Goal: Task Accomplishment & Management: Manage account settings

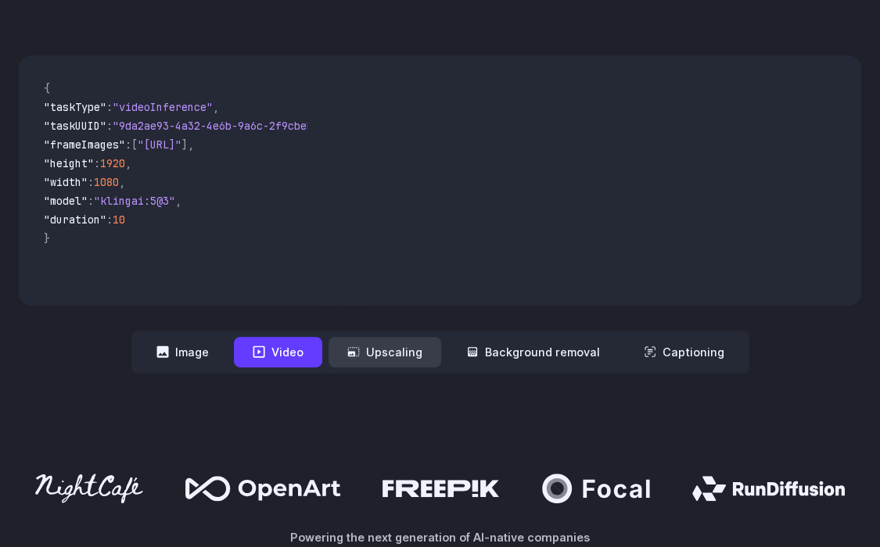
click at [410, 353] on button "Upscaling" at bounding box center [384, 352] width 113 height 30
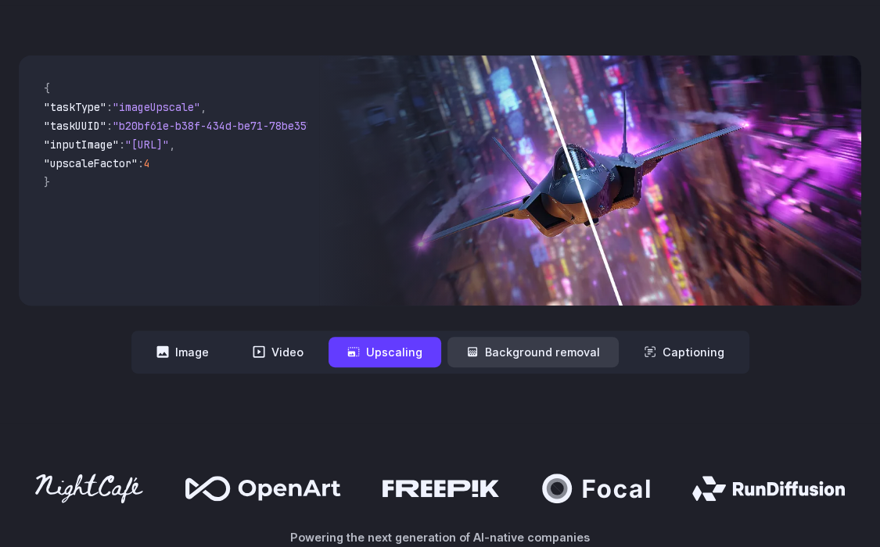
click at [505, 356] on button "Background removal" at bounding box center [532, 352] width 171 height 30
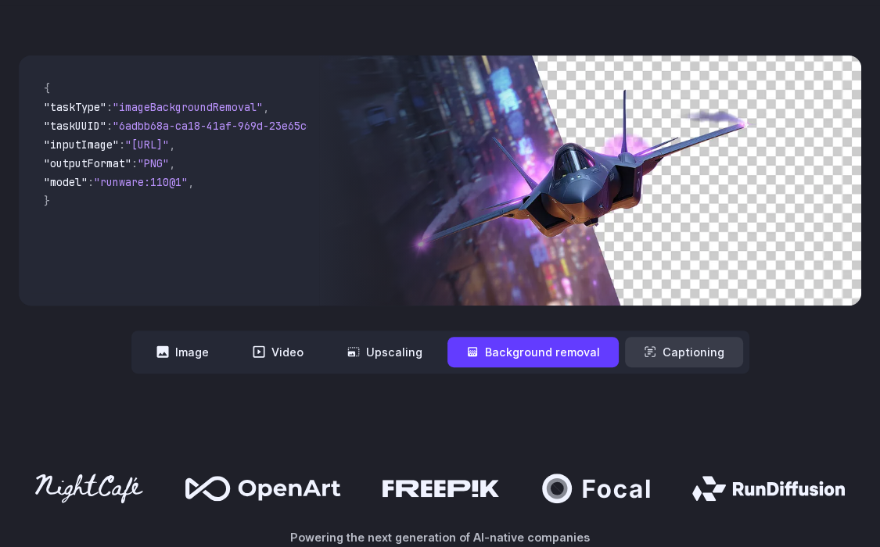
click at [682, 350] on button "Captioning" at bounding box center [684, 352] width 118 height 30
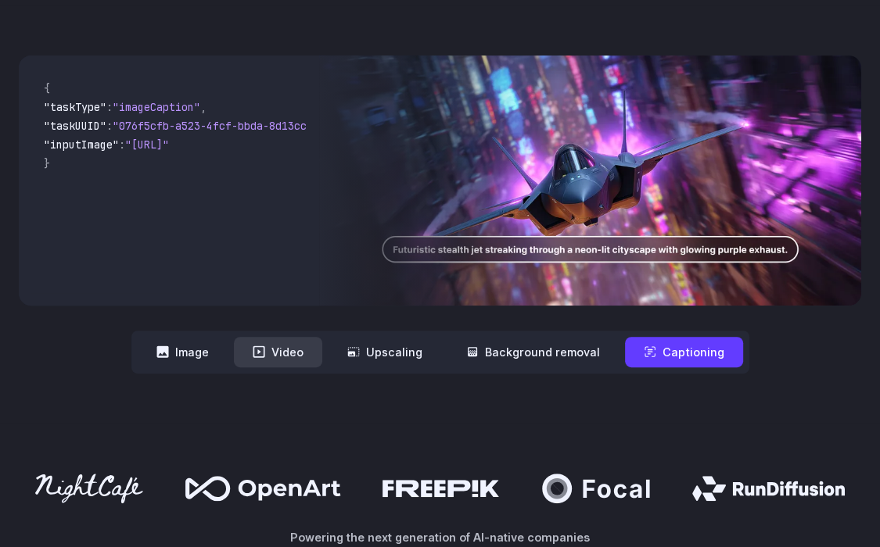
click at [256, 346] on button "Video" at bounding box center [278, 352] width 88 height 30
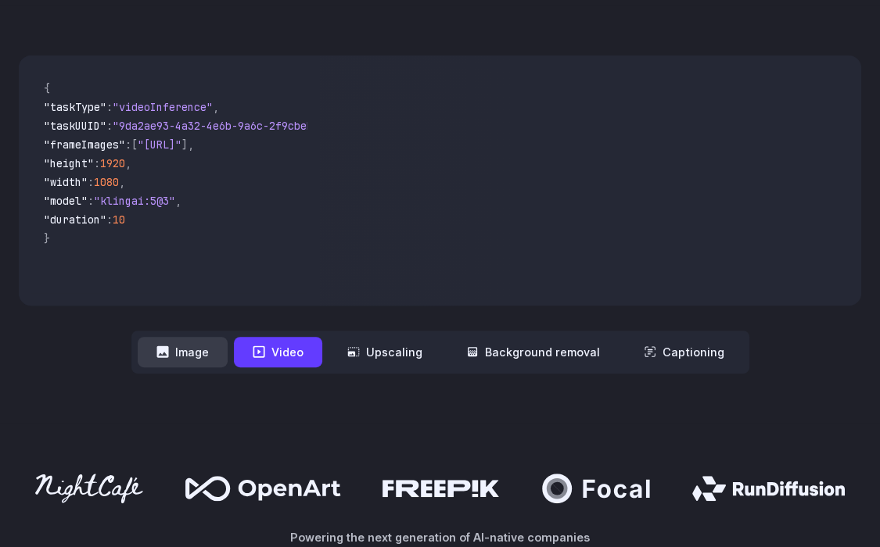
click at [209, 352] on button "Image" at bounding box center [183, 352] width 90 height 30
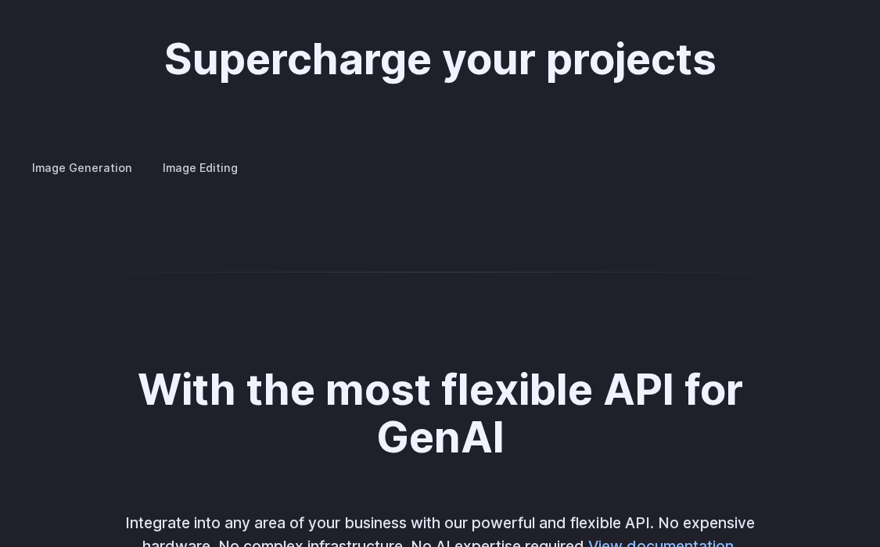
scroll to position [2919, 0]
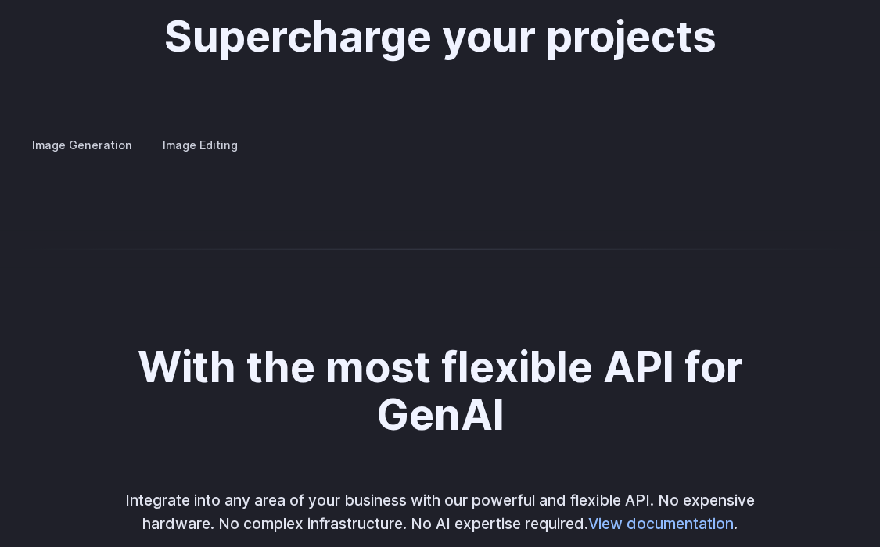
click at [203, 131] on label "Image Editing" at bounding box center [200, 144] width 102 height 27
click at [80, 131] on label "Image Generation" at bounding box center [82, 144] width 127 height 27
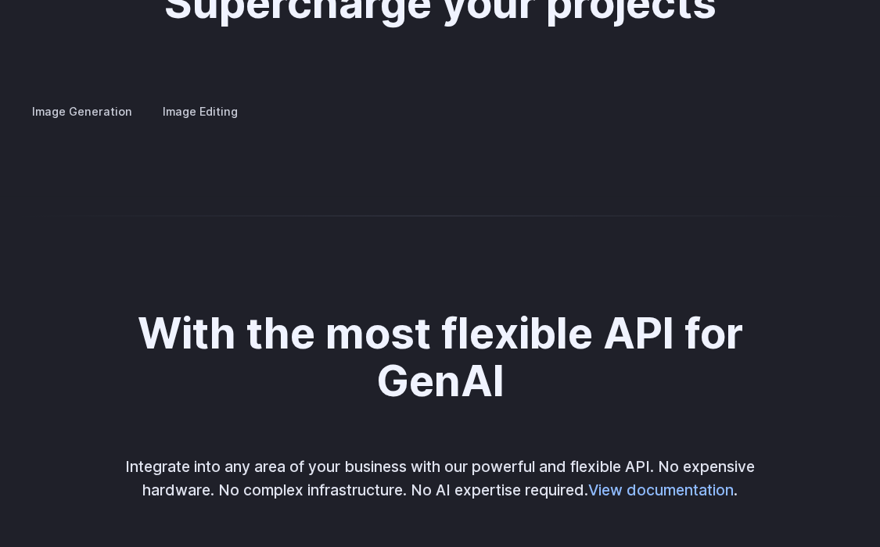
scroll to position [2971, 0]
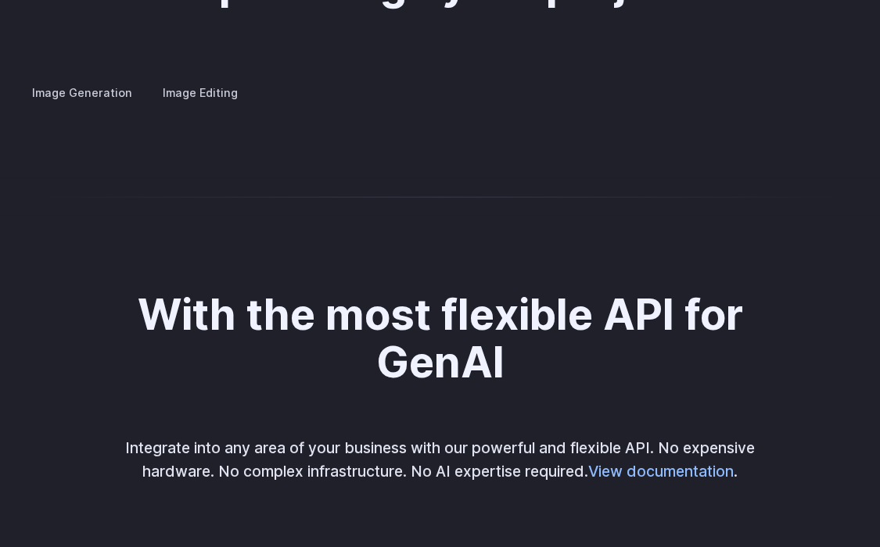
click at [0, 0] on details "Concept design Quickly ideate and polish new concepts, from character design, t…" at bounding box center [0, 0] width 0 height 0
click at [0, 0] on summary "Concept design" at bounding box center [0, 0] width 0 height 0
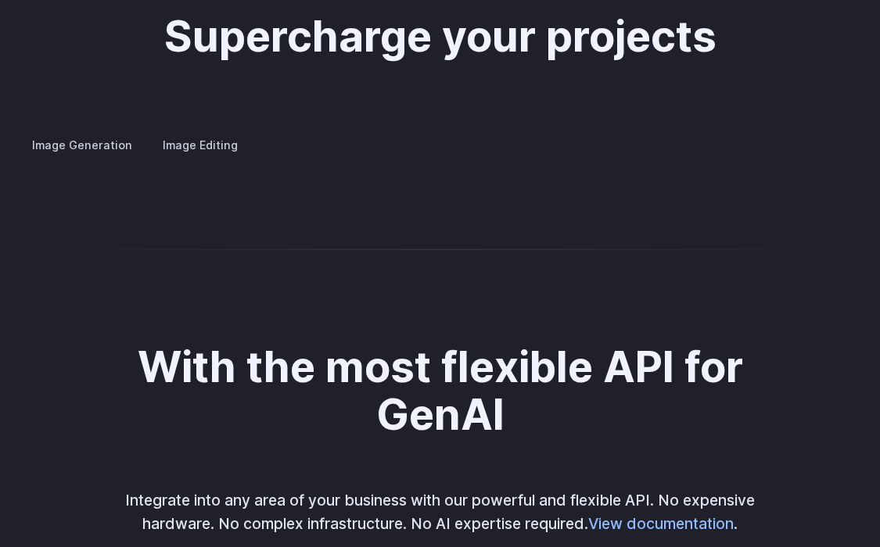
click at [0, 0] on details "Custom avatars Create avatars in any style you desire – whether abstract, carto…" at bounding box center [0, 0] width 0 height 0
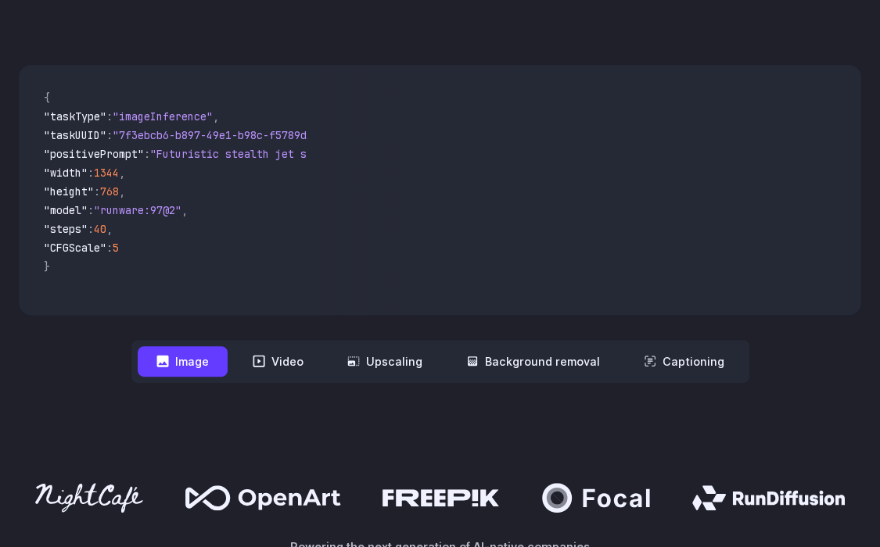
scroll to position [469, 0]
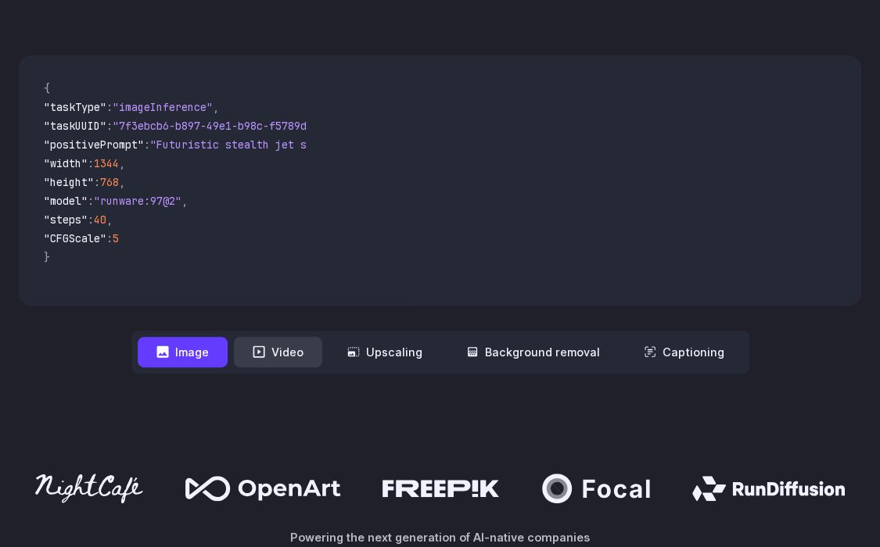
click at [288, 347] on button "Video" at bounding box center [278, 352] width 88 height 30
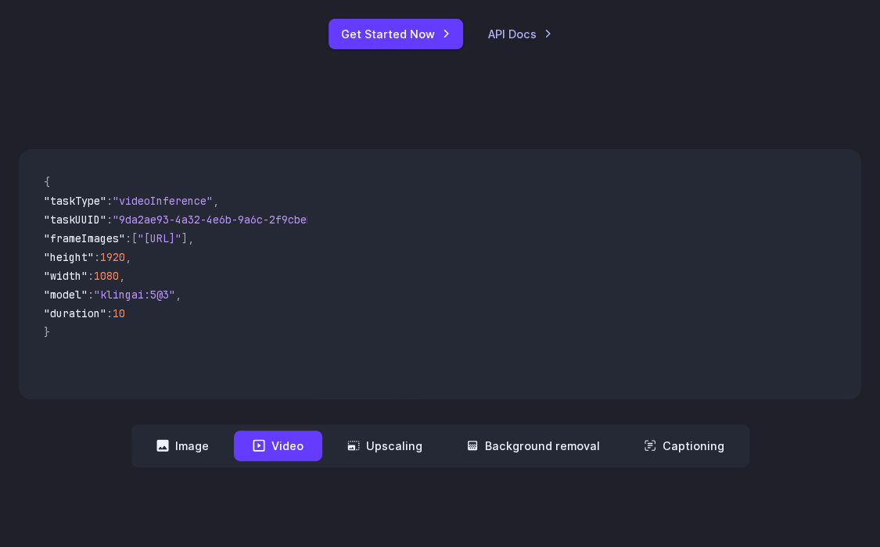
scroll to position [260, 0]
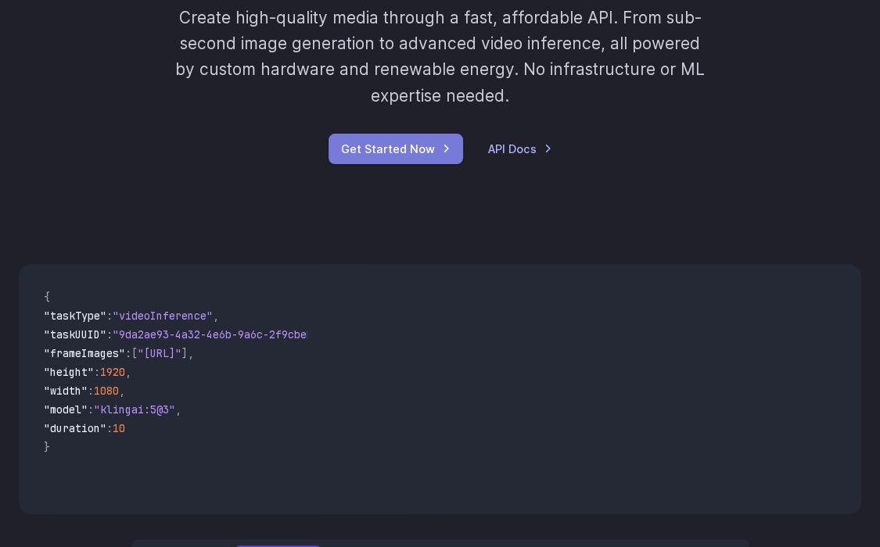
click at [396, 145] on link "Get Started Now" at bounding box center [395, 149] width 134 height 30
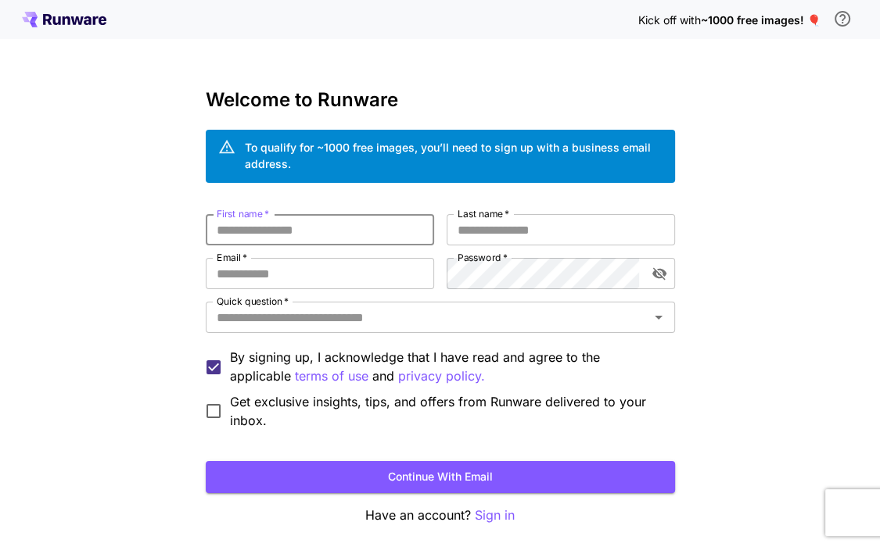
click at [328, 228] on input "First name   *" at bounding box center [320, 229] width 228 height 31
drag, startPoint x: 328, startPoint y: 228, endPoint x: 272, endPoint y: 234, distance: 55.9
click at [256, 253] on div "First name   * First name   * Last name   * Last name   * Email   * Email   * P…" at bounding box center [440, 322] width 469 height 216
click at [275, 231] on input "First name   *" at bounding box center [320, 229] width 228 height 31
type input "********"
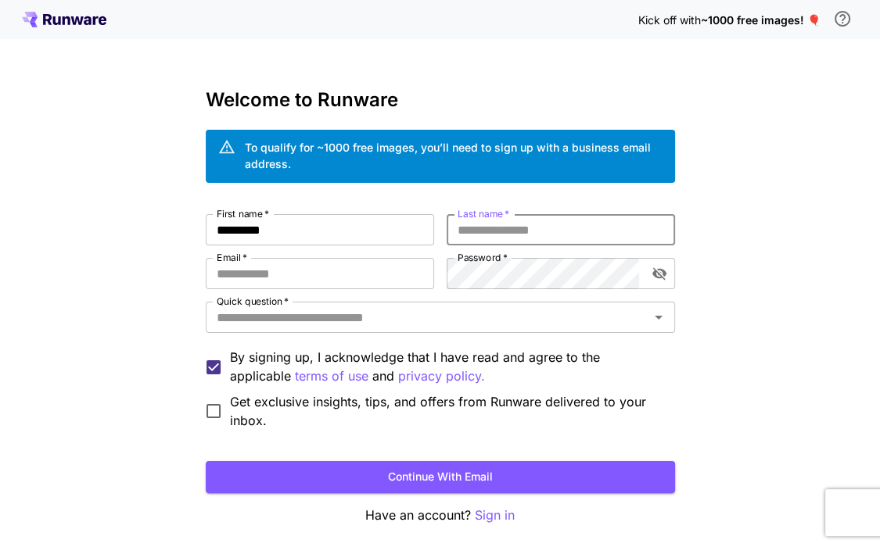
click at [538, 228] on input "Last name   *" at bounding box center [560, 229] width 228 height 31
type input "*********"
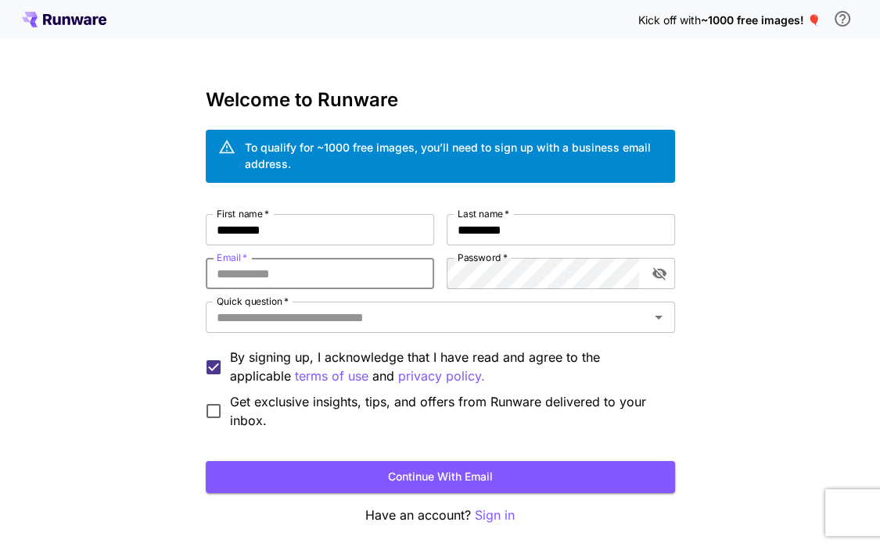
click at [339, 271] on input "Email   *" at bounding box center [320, 273] width 228 height 31
type input "**********"
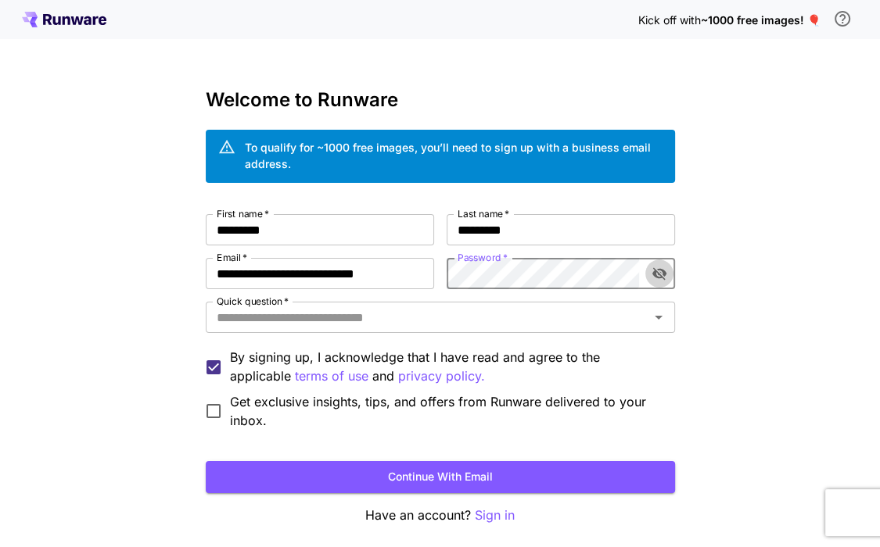
click at [654, 275] on icon "toggle password visibility" at bounding box center [658, 274] width 14 height 13
click at [656, 276] on icon "toggle password visibility" at bounding box center [658, 274] width 14 height 10
click at [537, 334] on div "Quick question   * Quick question   *" at bounding box center [440, 319] width 469 height 34
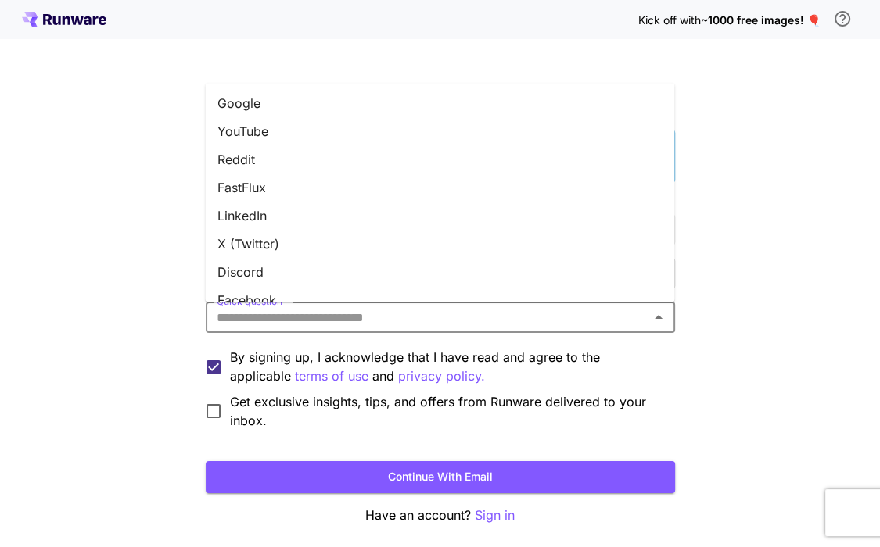
click at [552, 317] on input "Quick question   *" at bounding box center [427, 318] width 434 height 22
click at [300, 108] on li "Google" at bounding box center [439, 103] width 469 height 28
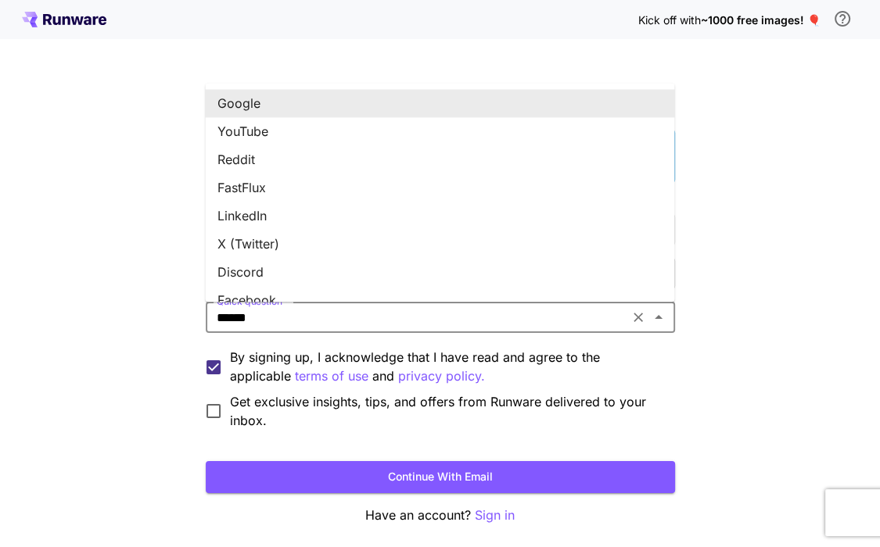
click at [335, 312] on input "******" at bounding box center [417, 318] width 414 height 22
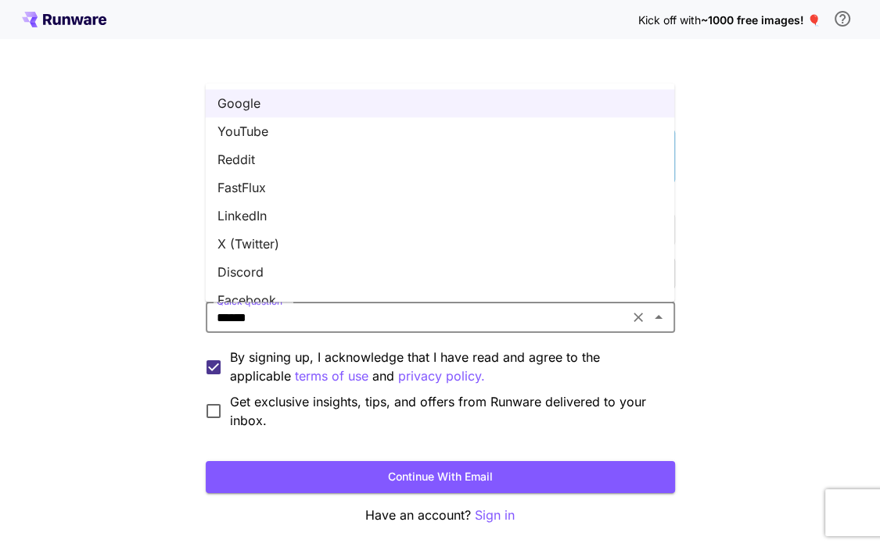
click at [332, 118] on li "YouTube" at bounding box center [439, 131] width 469 height 28
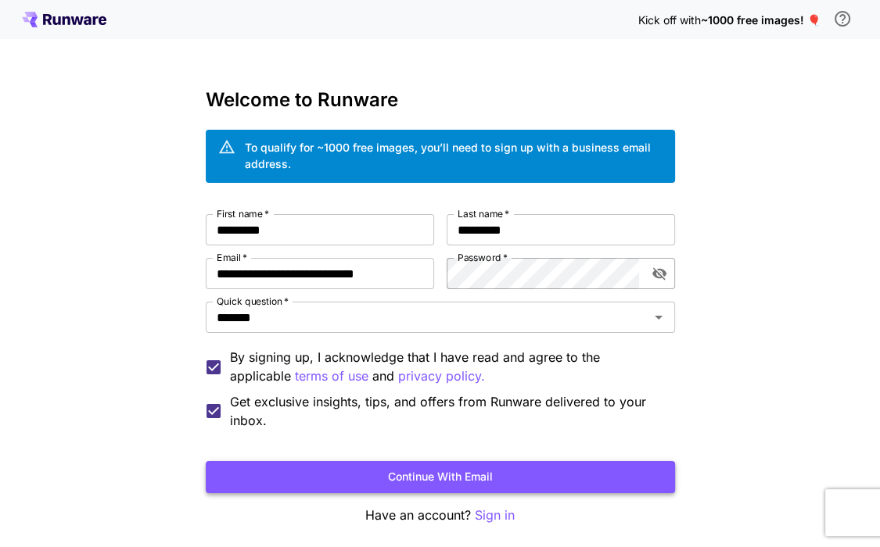
click at [393, 464] on button "Continue with email" at bounding box center [440, 477] width 469 height 32
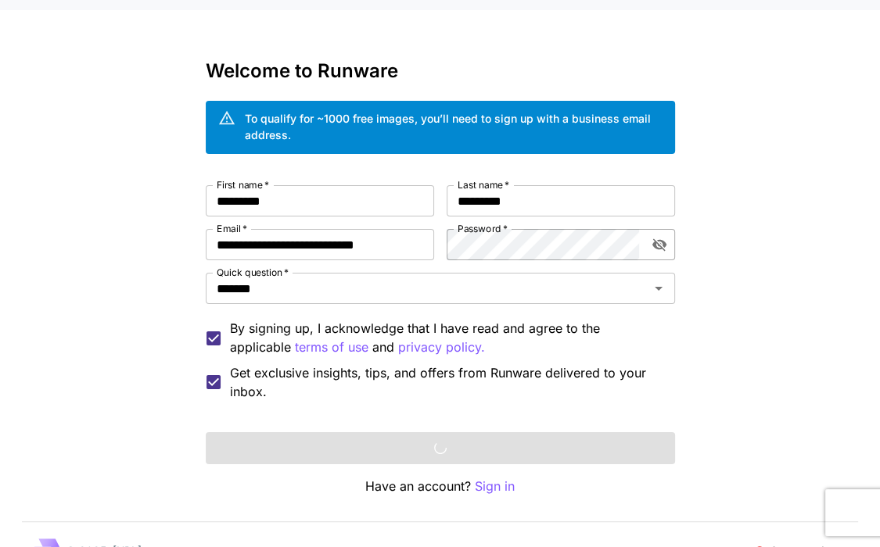
scroll to position [60, 0]
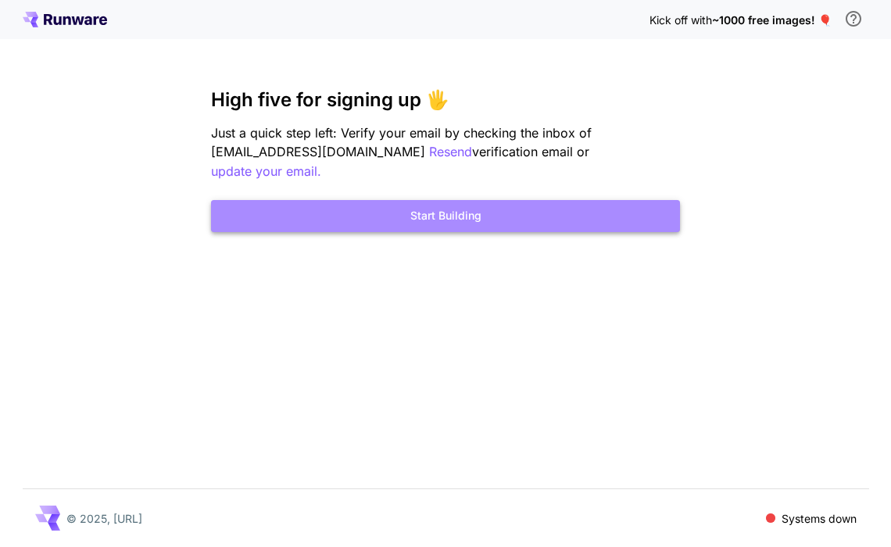
click at [403, 215] on button "Start Building" at bounding box center [445, 216] width 469 height 32
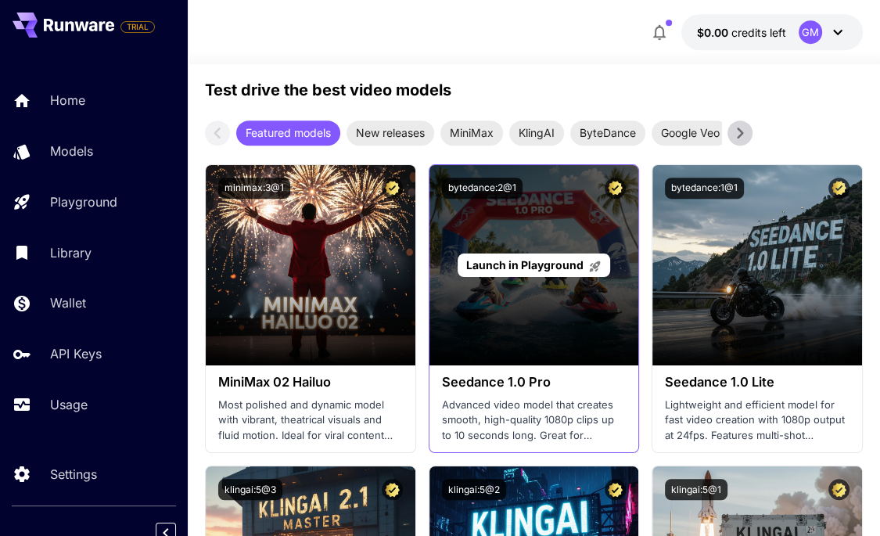
scroll to position [573, 0]
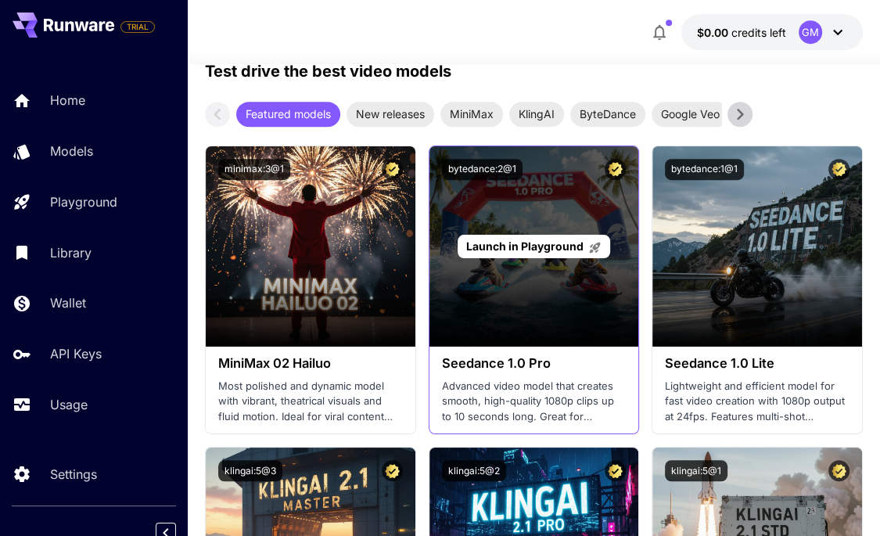
click at [543, 238] on p "Launch in Playground" at bounding box center [533, 246] width 135 height 16
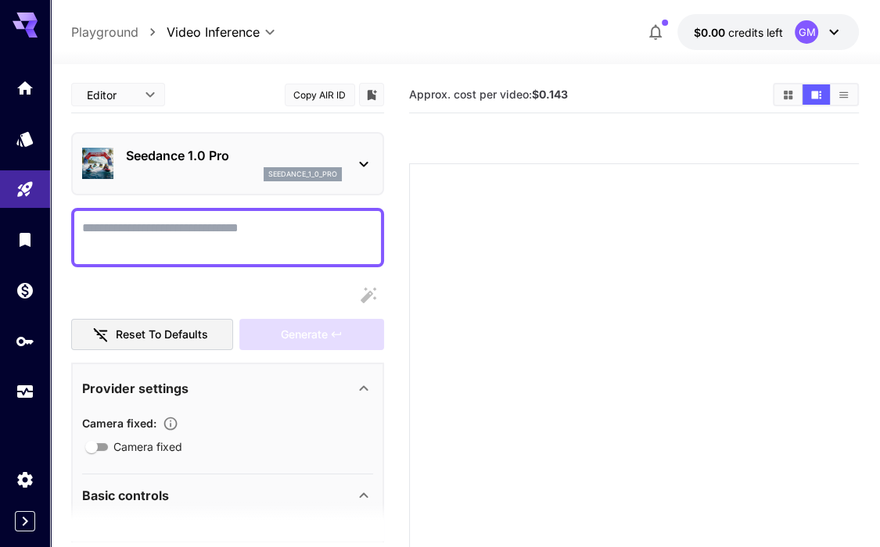
click at [125, 37] on p "Playground" at bounding box center [104, 32] width 67 height 19
type input "**********"
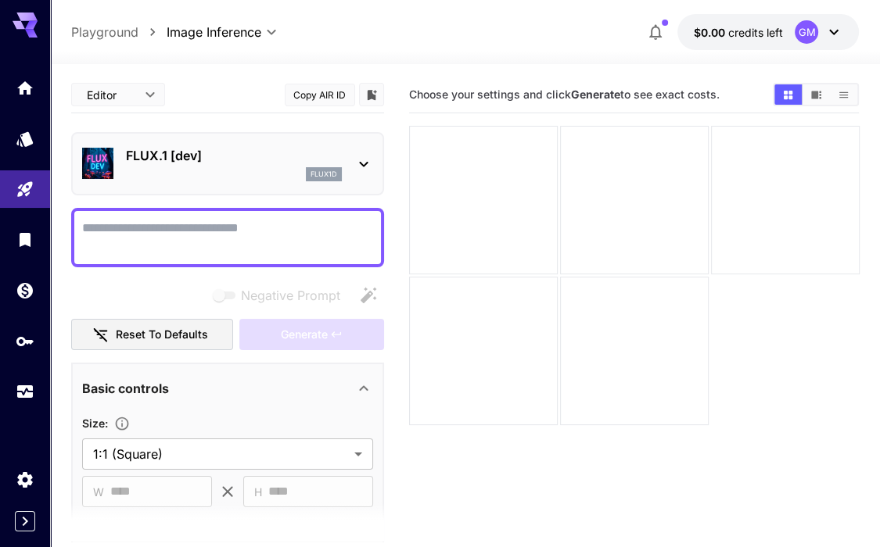
click at [93, 23] on p "Playground" at bounding box center [104, 32] width 67 height 19
click at [34, 84] on icon "Home" at bounding box center [26, 83] width 19 height 19
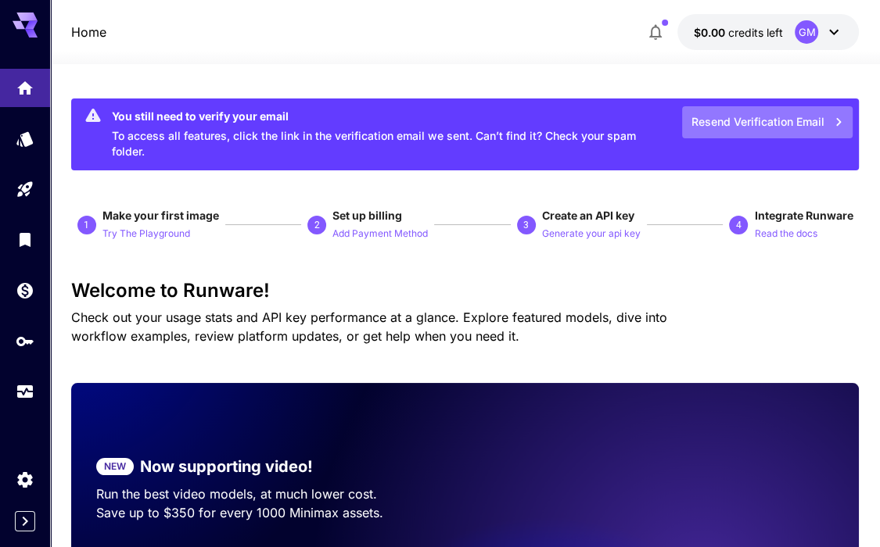
click at [794, 112] on button "Resend Verification Email" at bounding box center [767, 122] width 170 height 32
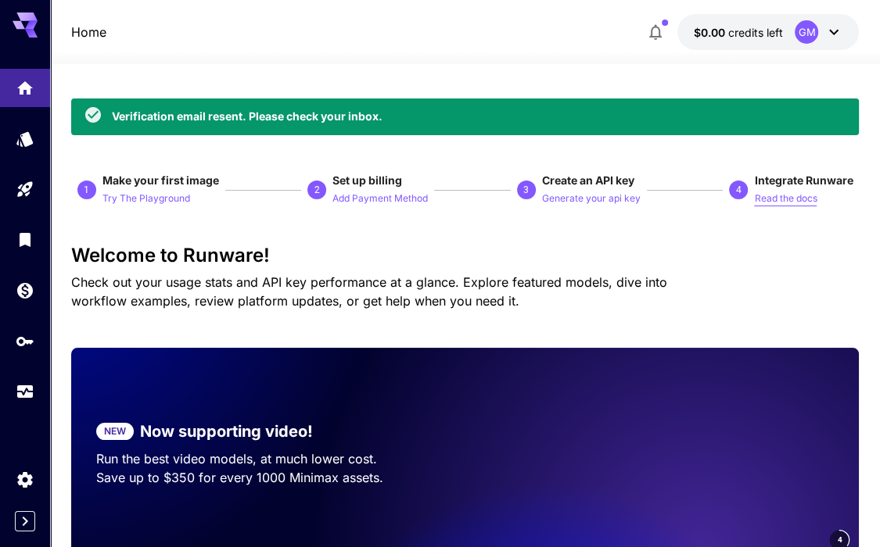
click at [811, 201] on p "Read the docs" at bounding box center [785, 199] width 63 height 15
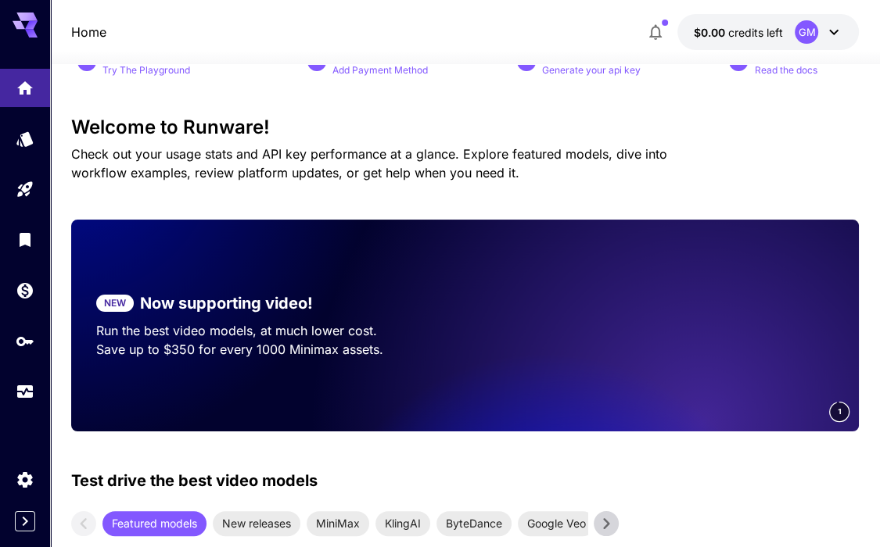
scroll to position [260, 0]
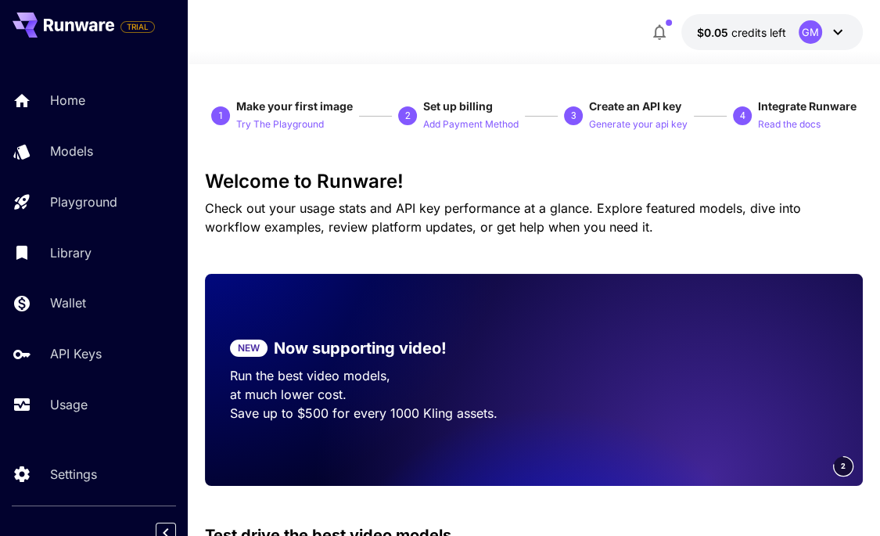
click at [96, 342] on link "API Keys" at bounding box center [94, 354] width 188 height 38
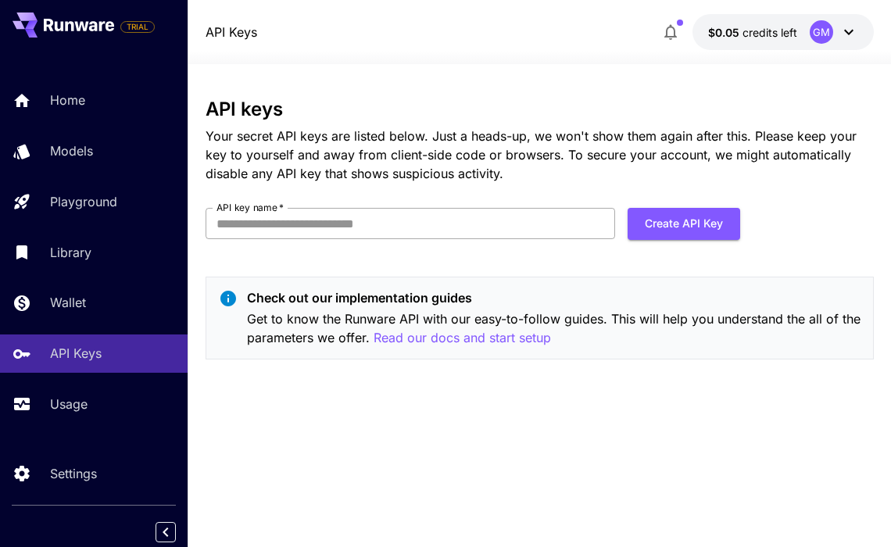
click at [357, 217] on input "API key name   *" at bounding box center [411, 223] width 410 height 31
click at [325, 149] on p "Your secret API keys are listed below. Just a heads-up, we won't show them agai…" at bounding box center [540, 155] width 669 height 56
click at [669, 19] on button "button" at bounding box center [670, 31] width 31 height 31
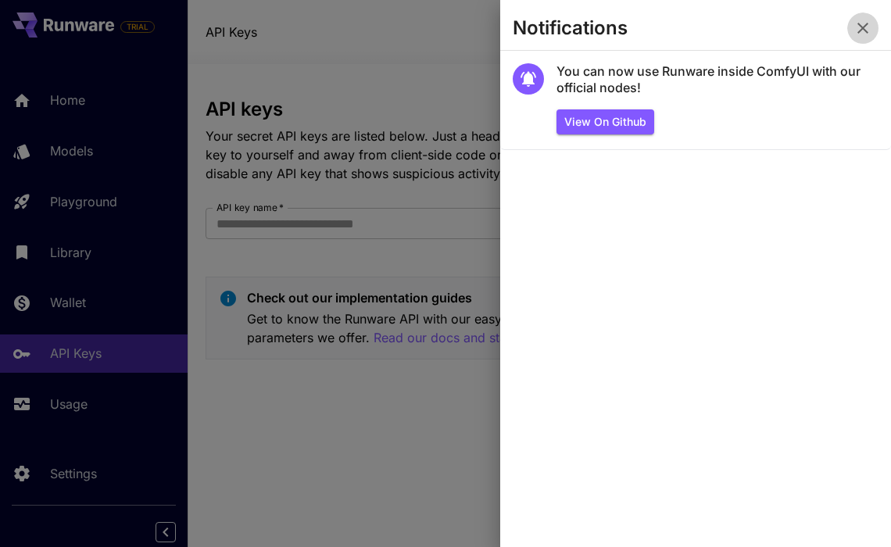
click at [857, 27] on icon "button" at bounding box center [863, 28] width 19 height 19
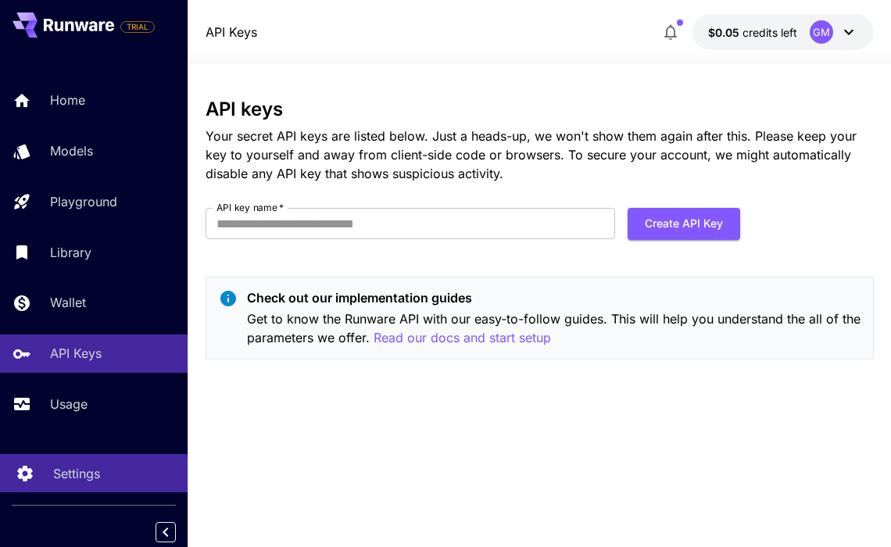
click at [68, 479] on p "Settings" at bounding box center [76, 473] width 47 height 19
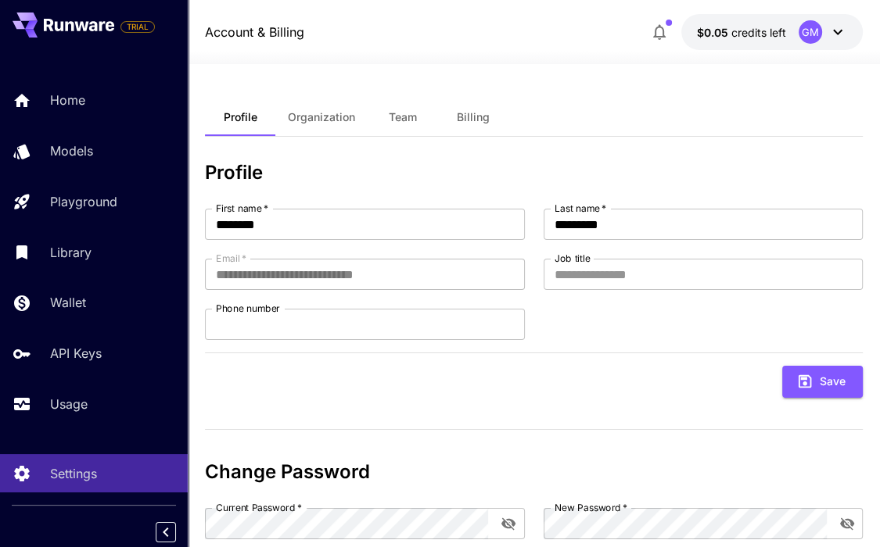
click at [834, 34] on icon at bounding box center [837, 32] width 19 height 19
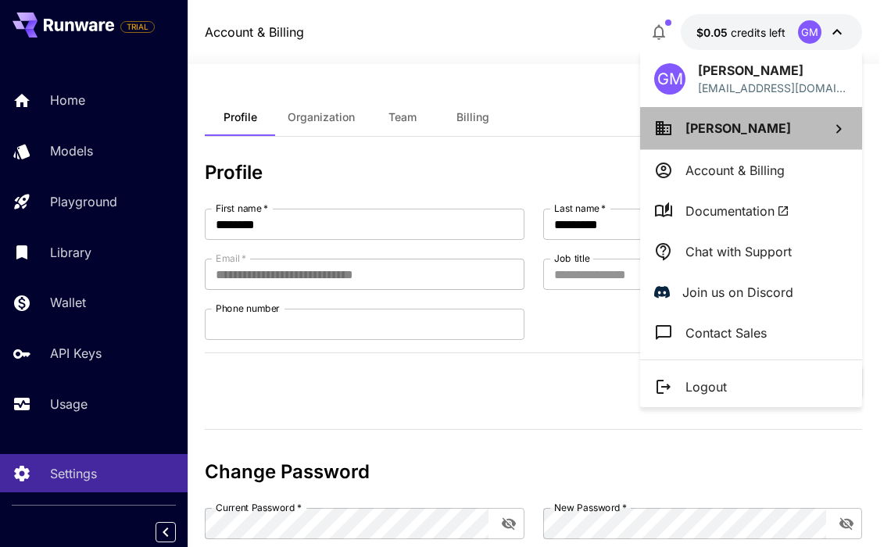
click at [743, 120] on span "Giuliano Munaretto" at bounding box center [739, 128] width 106 height 16
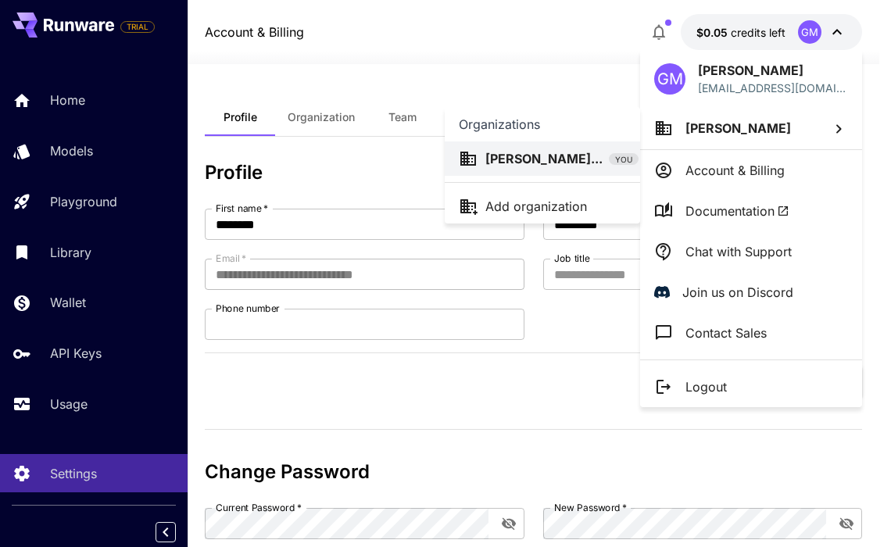
click at [746, 81] on div at bounding box center [445, 273] width 891 height 547
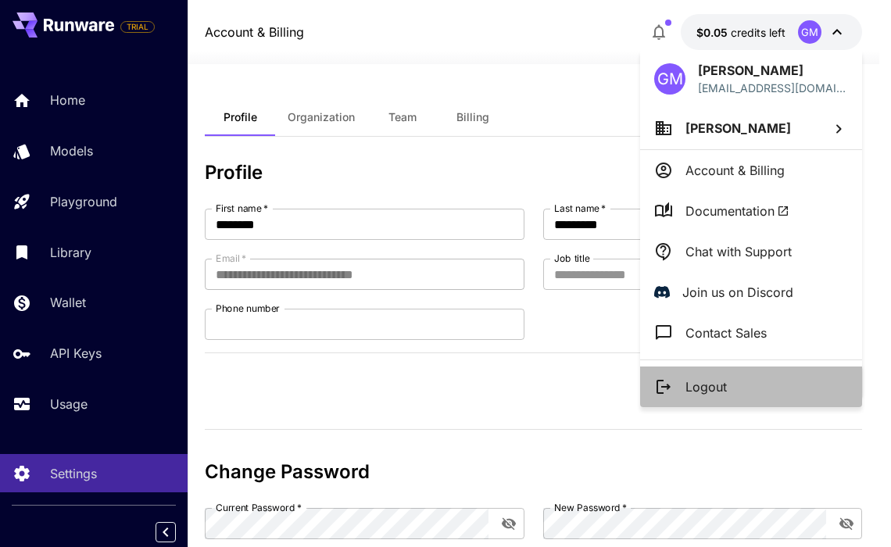
click at [719, 403] on li "Logout" at bounding box center [751, 387] width 222 height 41
